Goal: Navigation & Orientation: Go to known website

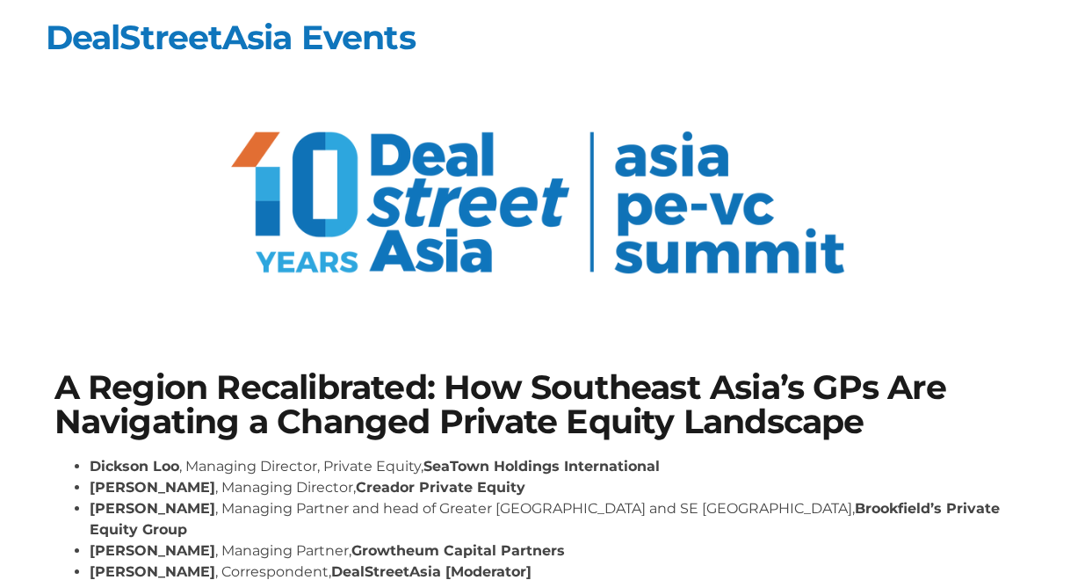
scroll to position [230, 0]
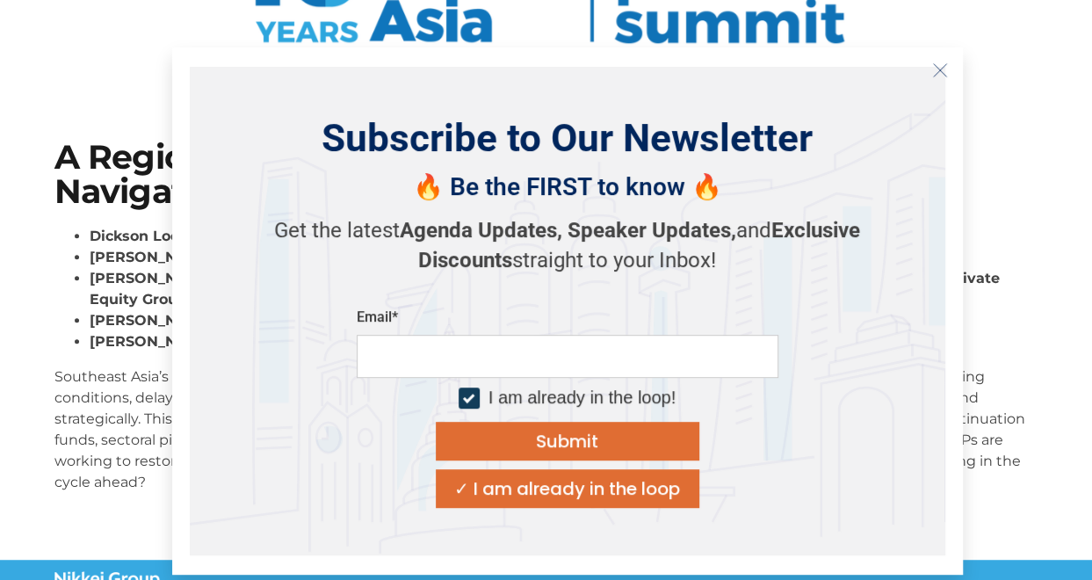
click at [940, 67] on icon "Close" at bounding box center [940, 70] width 16 height 16
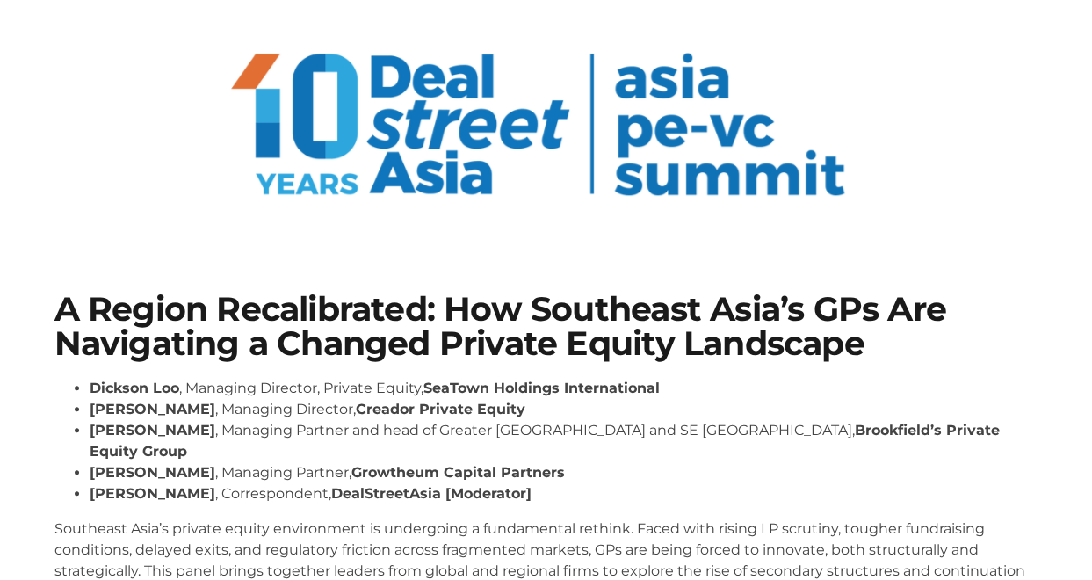
scroll to position [0, 0]
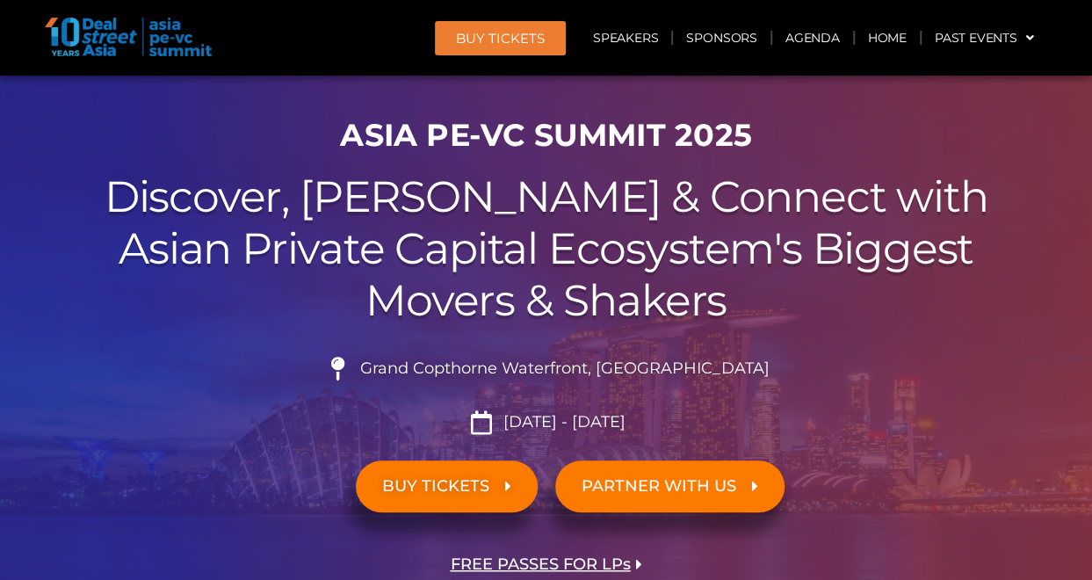
scroll to position [439, 0]
